Goal: Check status

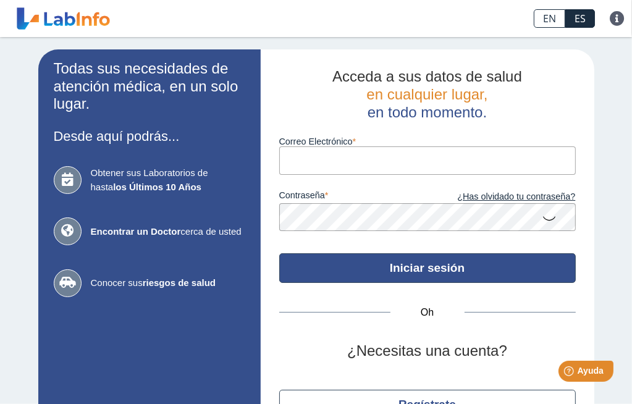
type input "[PERSON_NAME][EMAIL_ADDRESS][DOMAIN_NAME]"
click at [402, 265] on font "Iniciar sesión" at bounding box center [427, 267] width 75 height 13
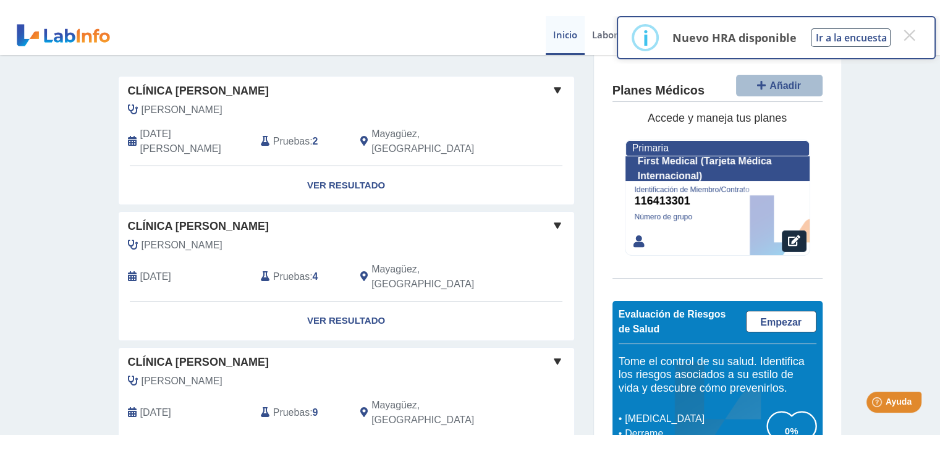
scroll to position [114, 0]
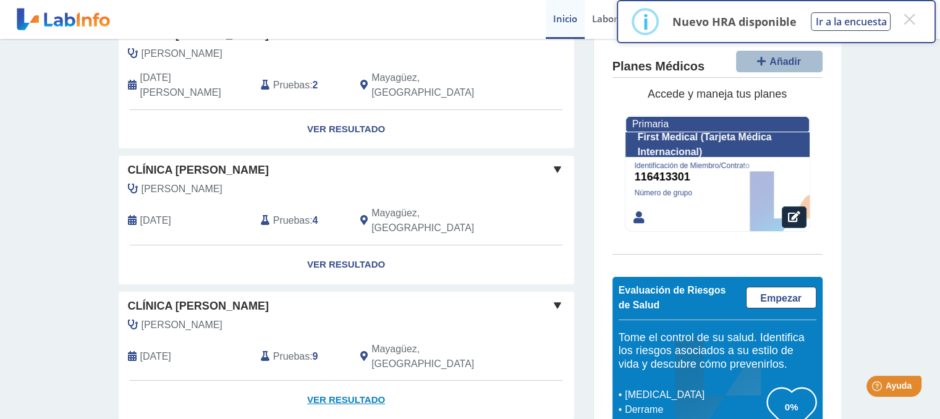
click at [346, 394] on font "Ver resultado" at bounding box center [346, 399] width 78 height 11
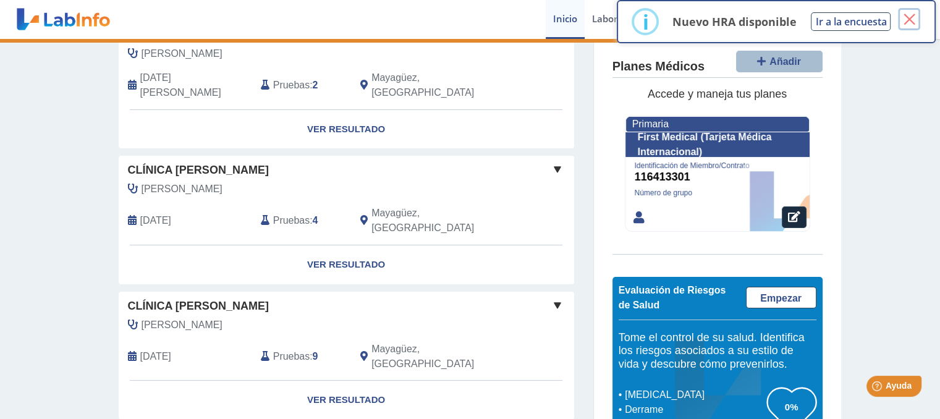
click at [631, 19] on font "×" at bounding box center [908, 19] width 15 height 31
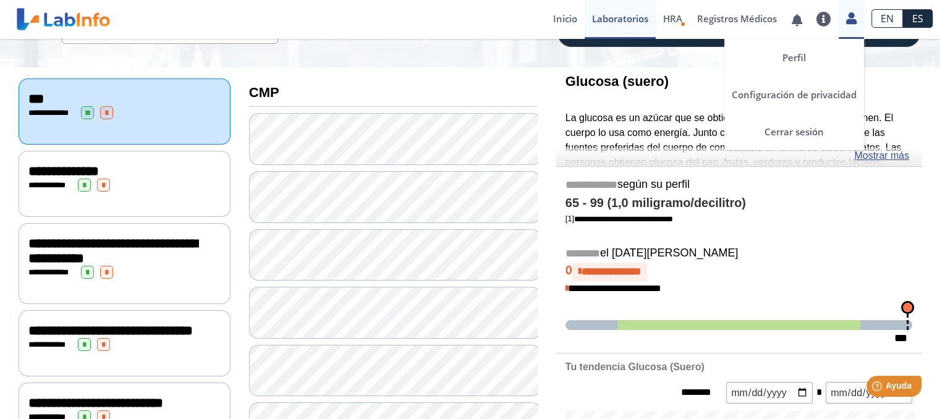
click at [631, 25] on div "Perfil Configuración de privacidad Cerrar sesión" at bounding box center [850, 19] width 25 height 39
click at [631, 53] on font "Perfil" at bounding box center [793, 57] width 23 height 12
